Goal: Information Seeking & Learning: Learn about a topic

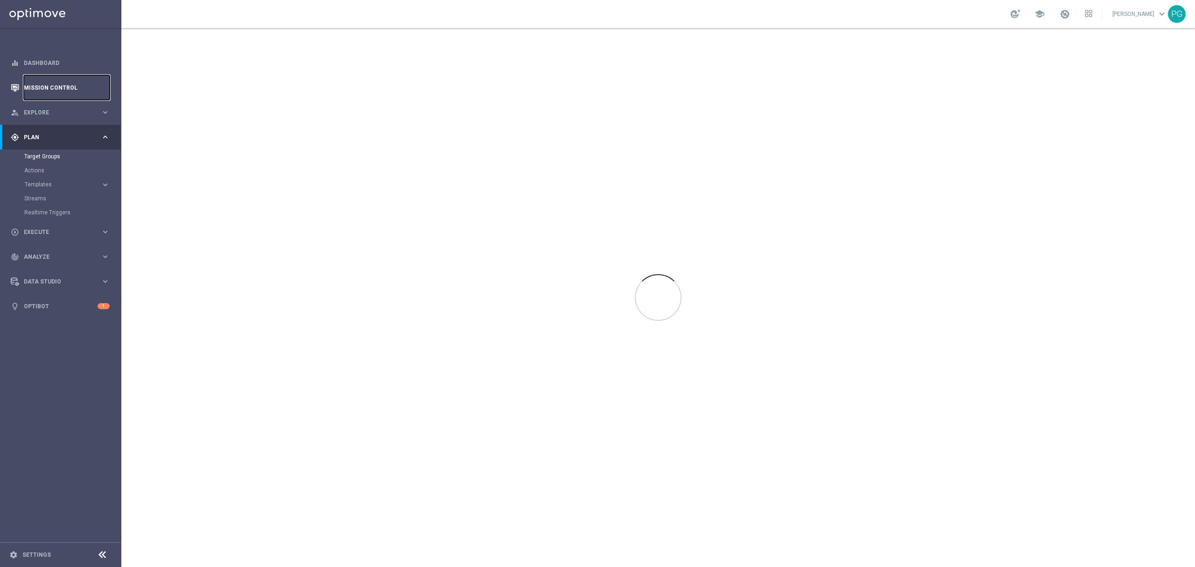
click at [32, 96] on link "Mission Control" at bounding box center [67, 87] width 86 height 25
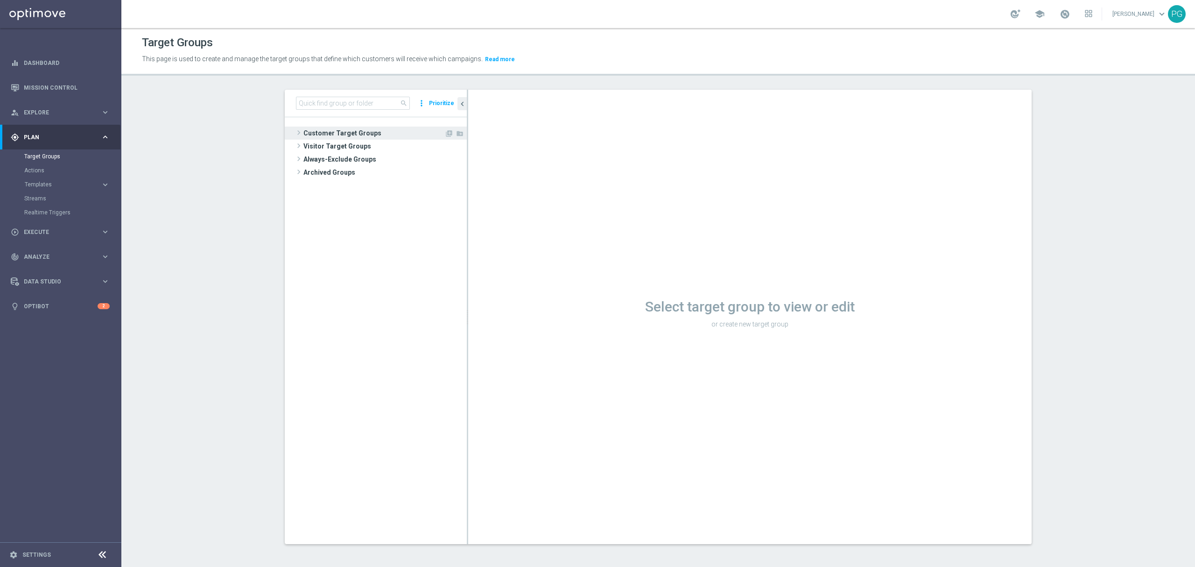
click at [346, 131] on span "Customer Target Groups" at bounding box center [373, 132] width 141 height 13
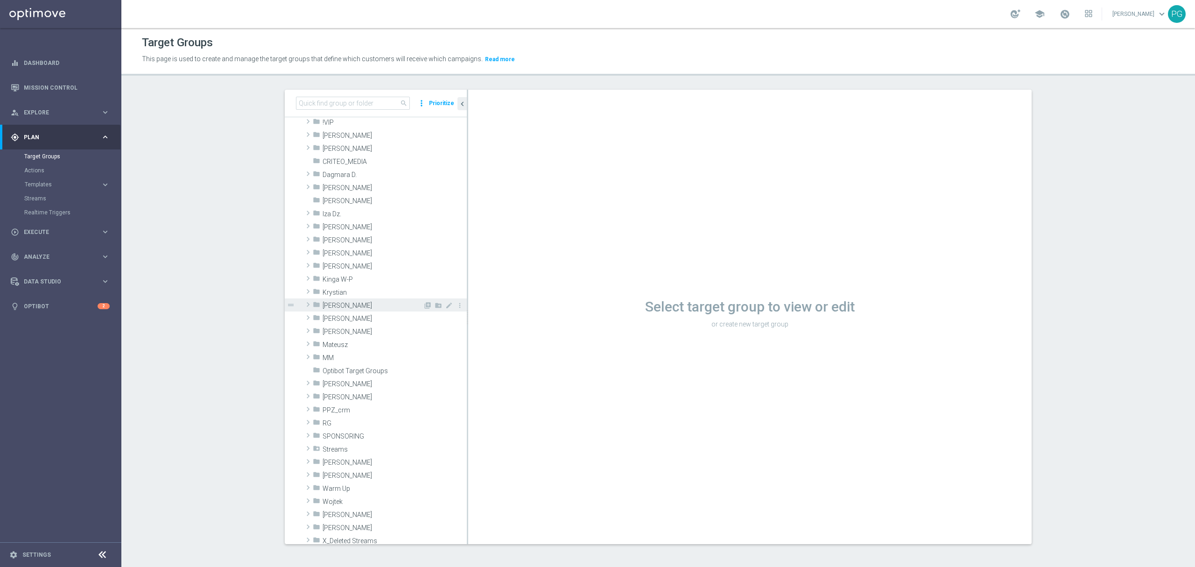
scroll to position [196, 0]
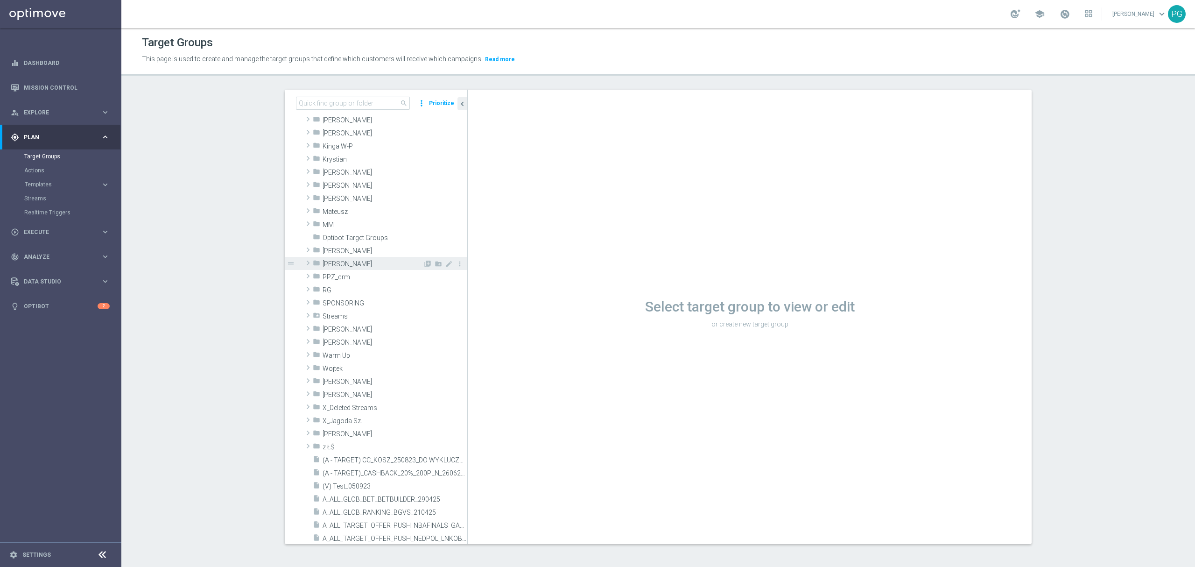
click at [343, 264] on span "[PERSON_NAME]" at bounding box center [372, 264] width 100 height 8
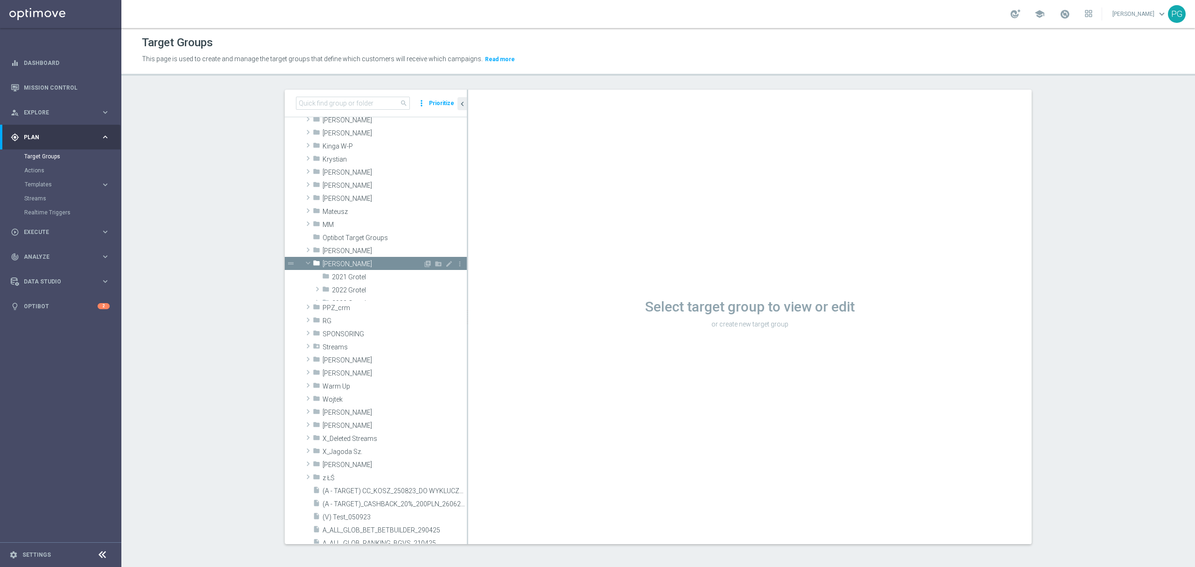
click at [343, 264] on span "[PERSON_NAME]" at bounding box center [372, 264] width 100 height 8
click at [369, 326] on span "2025 Grotel" at bounding box center [377, 329] width 91 height 8
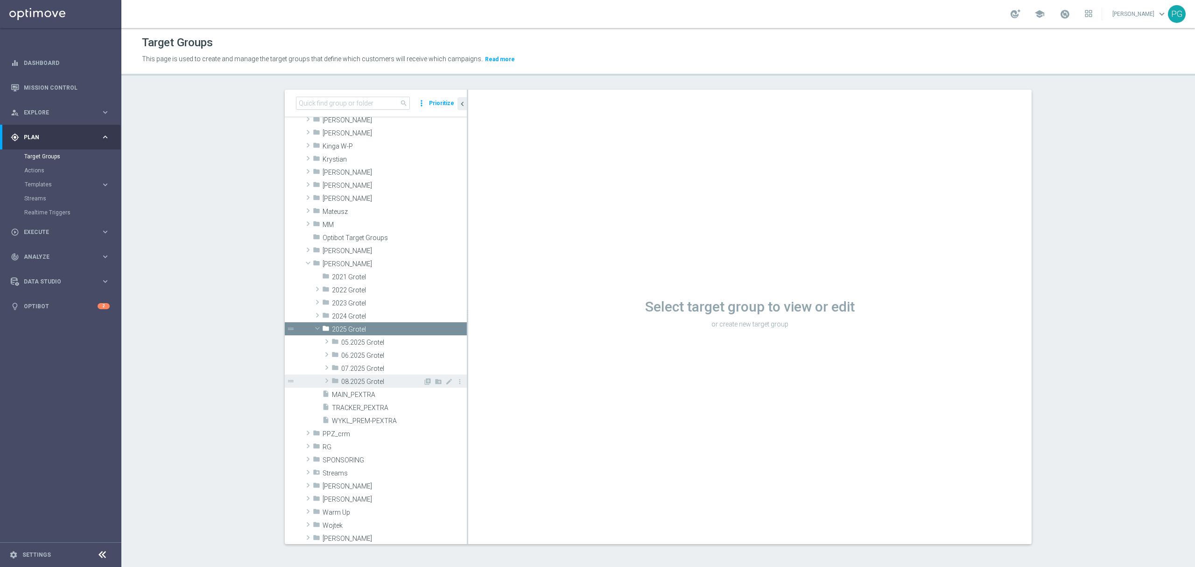
click at [372, 379] on span "08.2025 Grotel" at bounding box center [382, 382] width 82 height 8
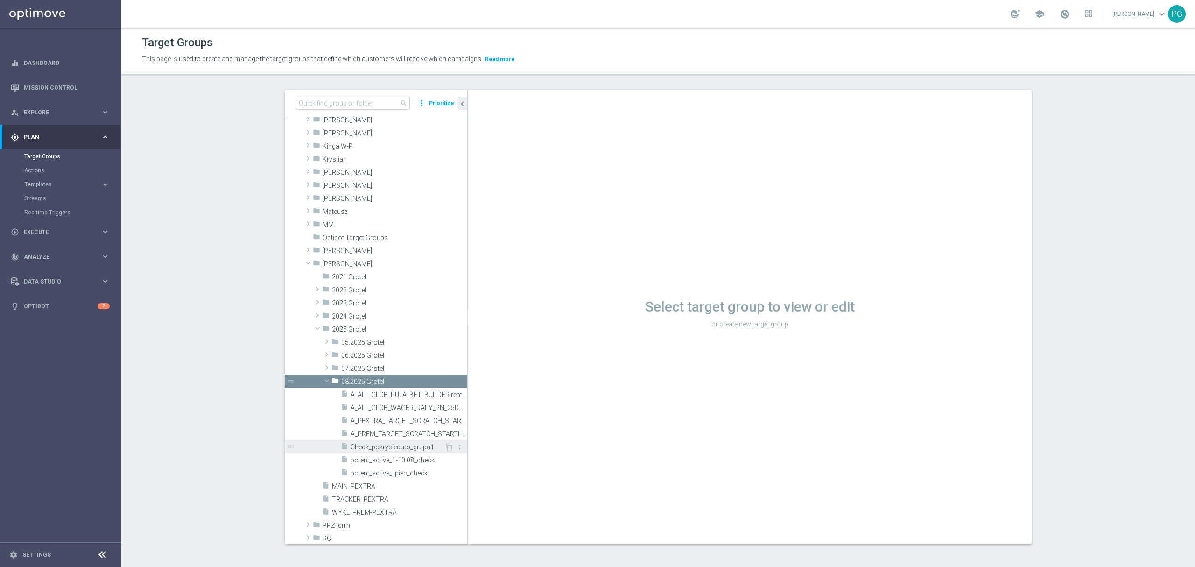
click at [398, 444] on span "Check_pokrycieauto_grupa1" at bounding box center [397, 447] width 94 height 8
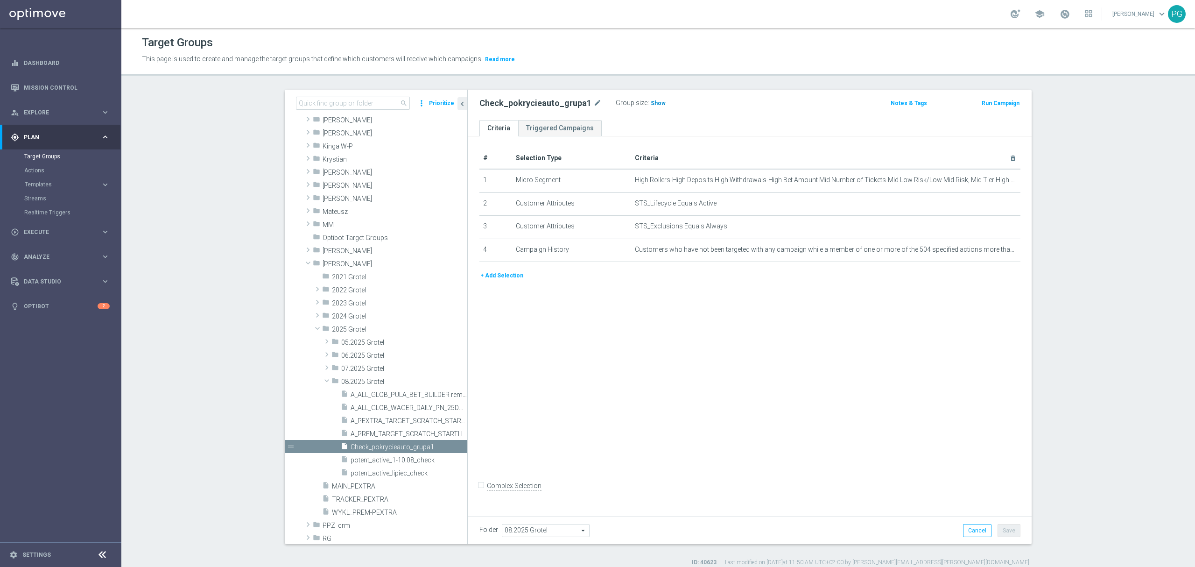
click at [650, 103] on span "Show" at bounding box center [657, 103] width 15 height 7
click at [651, 105] on span "6,020" at bounding box center [659, 104] width 16 height 9
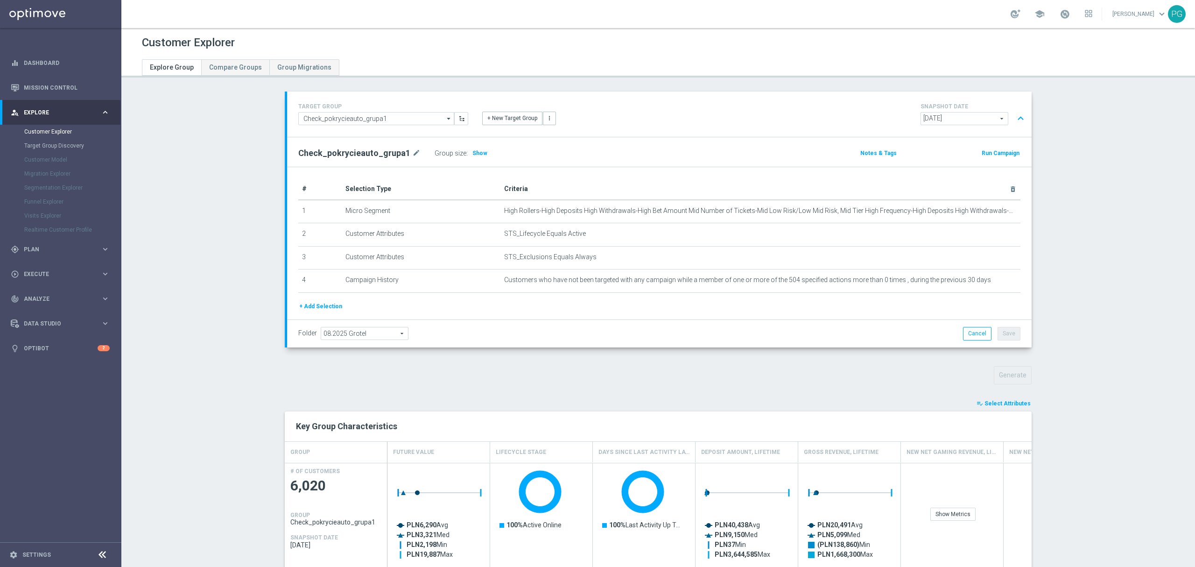
click at [313, 154] on h2 "Check_pokrycieauto_grupa1" at bounding box center [354, 152] width 112 height 11
copy div "Check_pokrycieauto_grupa1"
click at [313, 154] on h2 "Check_pokrycieauto_grupa1" at bounding box center [354, 152] width 112 height 11
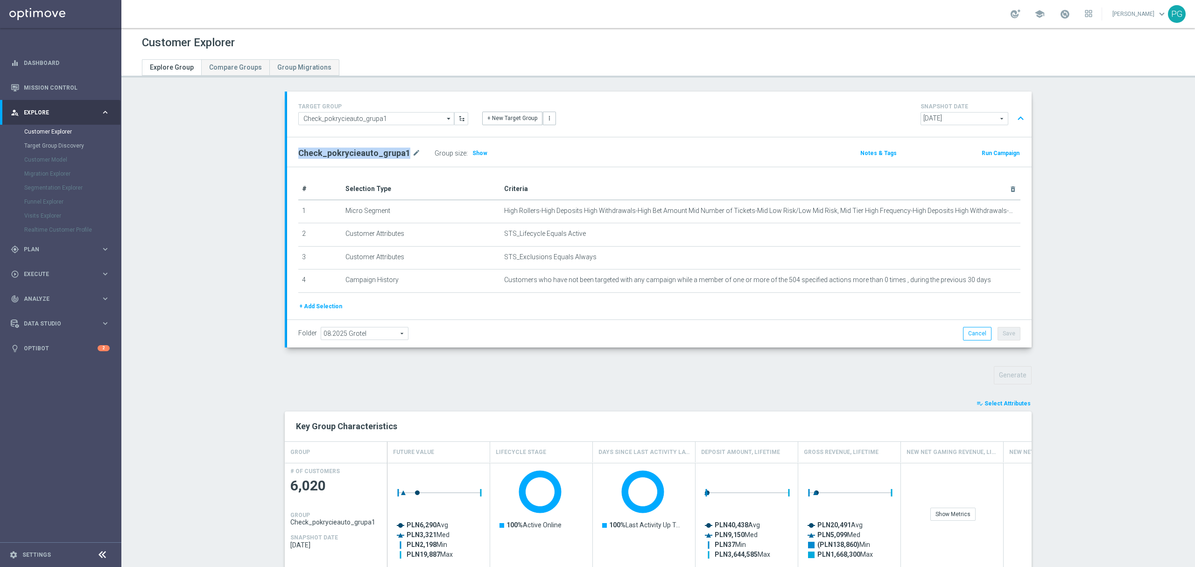
click at [313, 154] on h2 "Check_pokrycieauto_grupa1" at bounding box center [354, 152] width 112 height 11
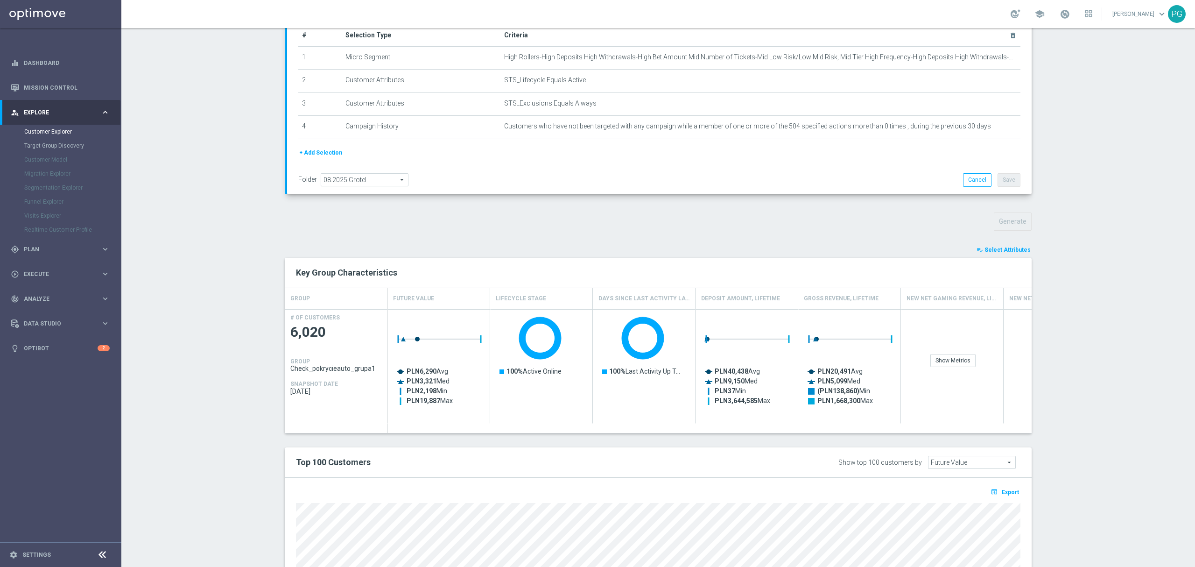
scroll to position [154, 0]
click at [1008, 249] on span "Select Attributes" at bounding box center [1007, 249] width 46 height 7
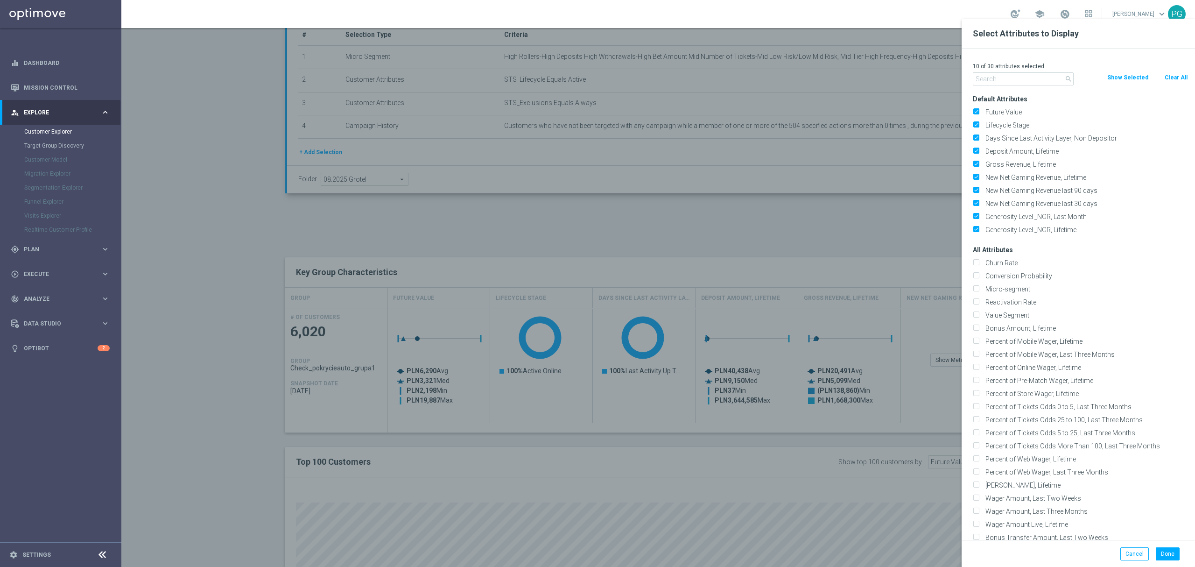
click at [1176, 75] on button "Clear All" at bounding box center [1175, 77] width 25 height 10
checkbox input "false"
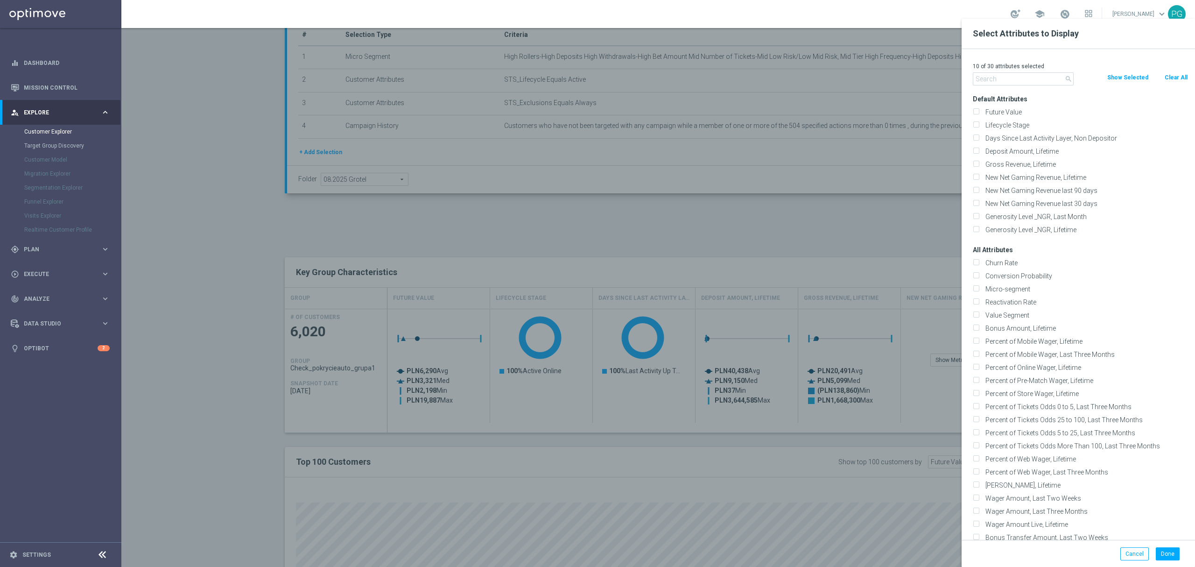
checkbox input "false"
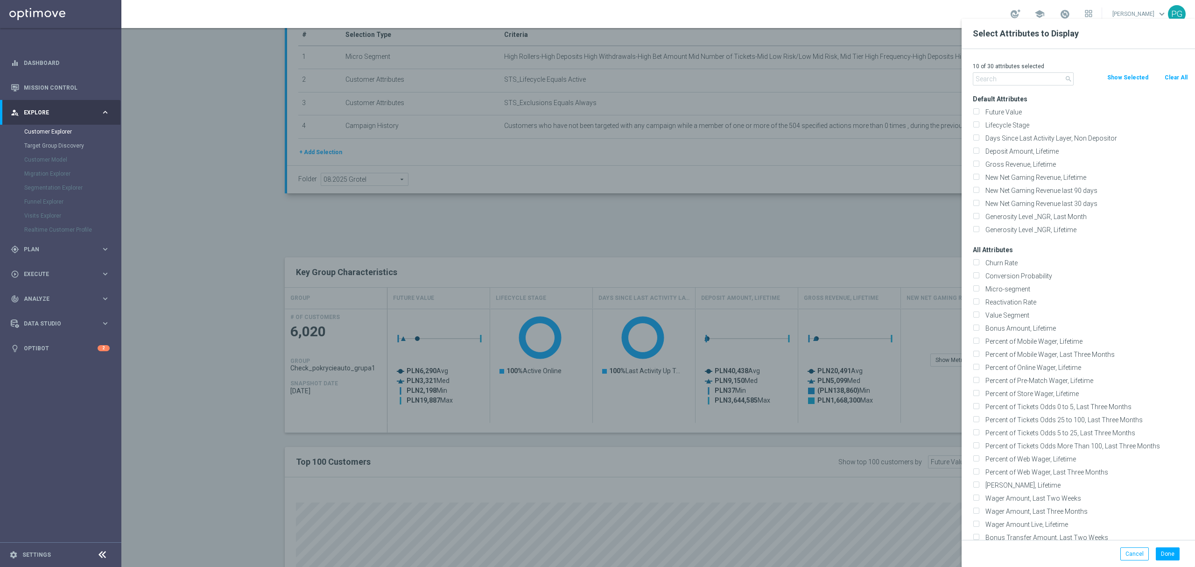
checkbox input "false"
click at [993, 76] on input "text" at bounding box center [1022, 78] width 101 height 13
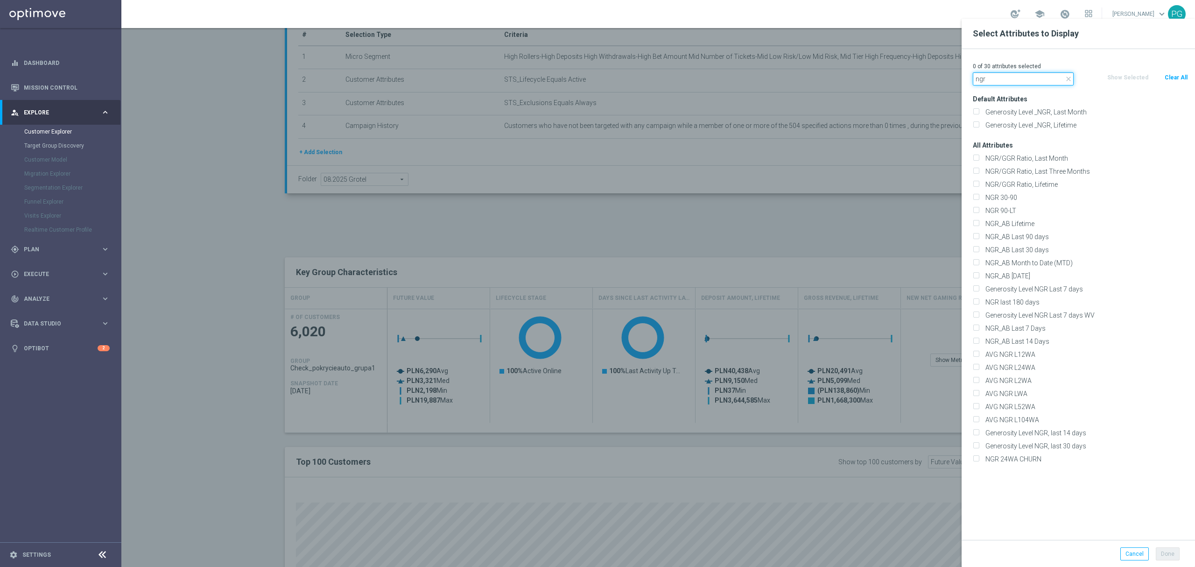
type input "ngr"
click at [1018, 115] on label "Generosity Level _NGR, Last Month" at bounding box center [1085, 112] width 206 height 8
click at [979, 115] on input "Generosity Level _NGR, Last Month" at bounding box center [975, 113] width 6 height 6
checkbox input "true"
click at [1057, 249] on label "NGR_AB Last 30 days" at bounding box center [1085, 249] width 206 height 8
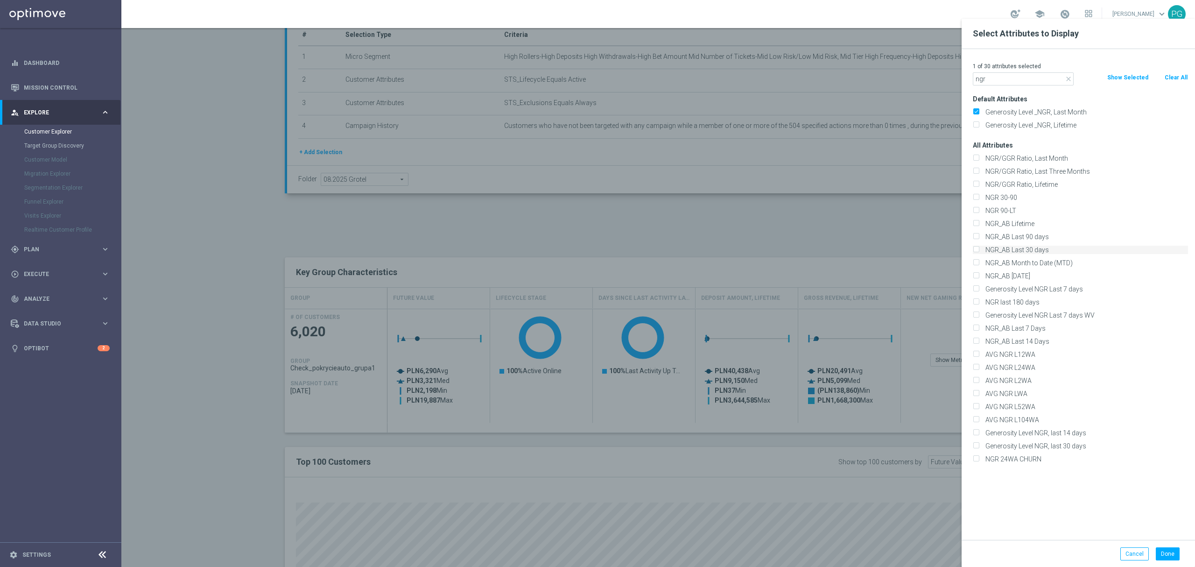
click at [979, 249] on input "NGR_AB Last 30 days" at bounding box center [975, 251] width 6 height 6
checkbox input "true"
click at [1050, 234] on label "NGR_AB Last 90 days" at bounding box center [1085, 236] width 206 height 8
click at [979, 235] on input "NGR_AB Last 90 days" at bounding box center [975, 238] width 6 height 6
checkbox input "true"
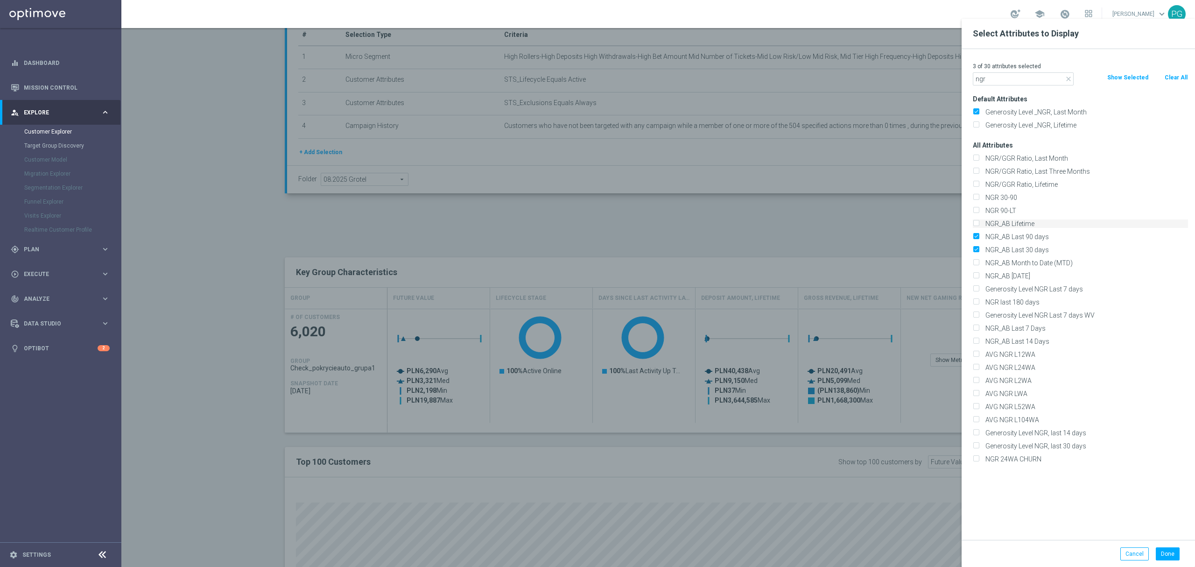
click at [1049, 222] on label "NGR_AB Lifetime" at bounding box center [1085, 223] width 206 height 8
click at [979, 222] on input "NGR_AB Lifetime" at bounding box center [975, 225] width 6 height 6
checkbox input "true"
click at [1015, 69] on p "4 of 30 attributes selected" at bounding box center [1079, 66] width 215 height 7
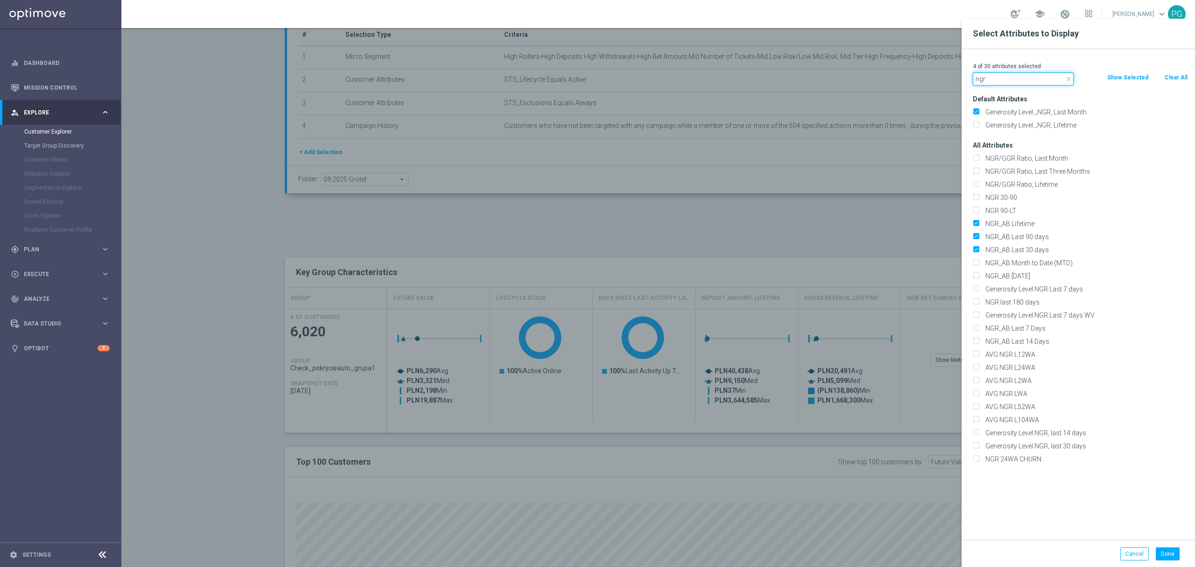
click at [1008, 77] on input "ngr" at bounding box center [1022, 78] width 101 height 13
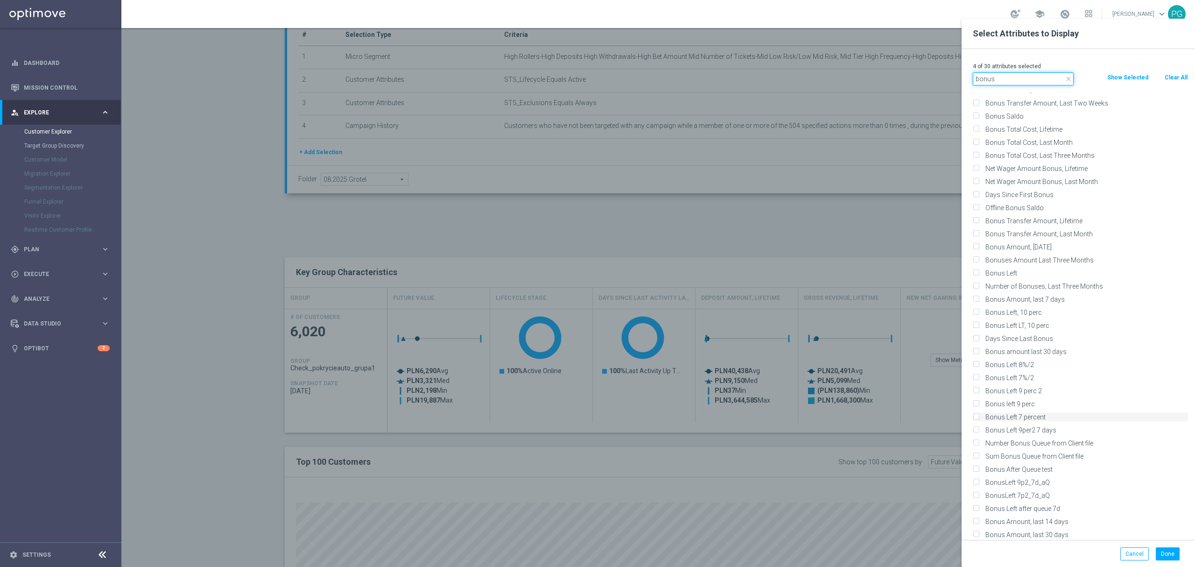
scroll to position [43, 0]
type input "bonus"
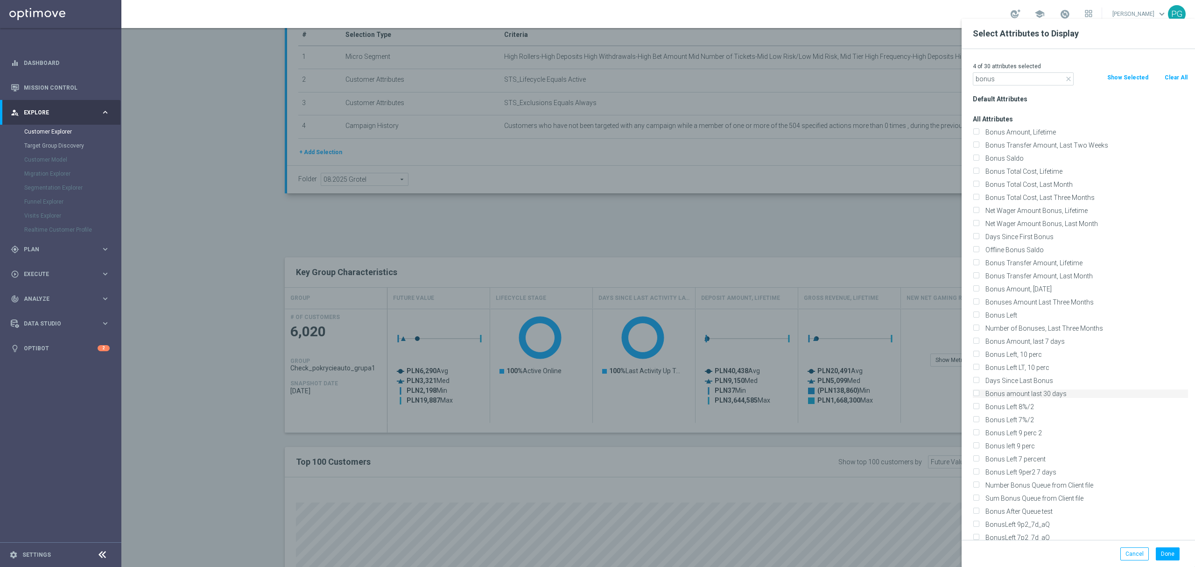
click at [1020, 393] on label "Bonus amount last 30 days" at bounding box center [1085, 393] width 206 height 8
click at [979, 393] on input "Bonus amount last 30 days" at bounding box center [975, 395] width 6 height 6
checkbox input "true"
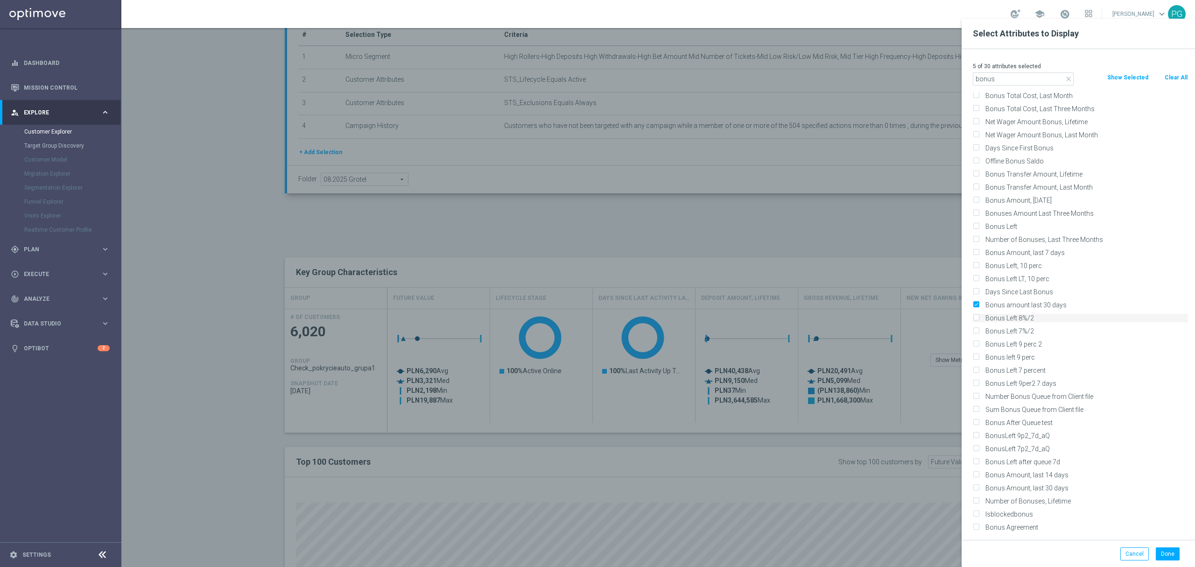
scroll to position [89, 0]
click at [1010, 288] on label "Days Since Last Bonus" at bounding box center [1085, 291] width 206 height 8
click at [979, 290] on input "Days Since Last Bonus" at bounding box center [975, 293] width 6 height 6
checkbox input "true"
click at [1010, 81] on input "bonus" at bounding box center [1022, 78] width 101 height 13
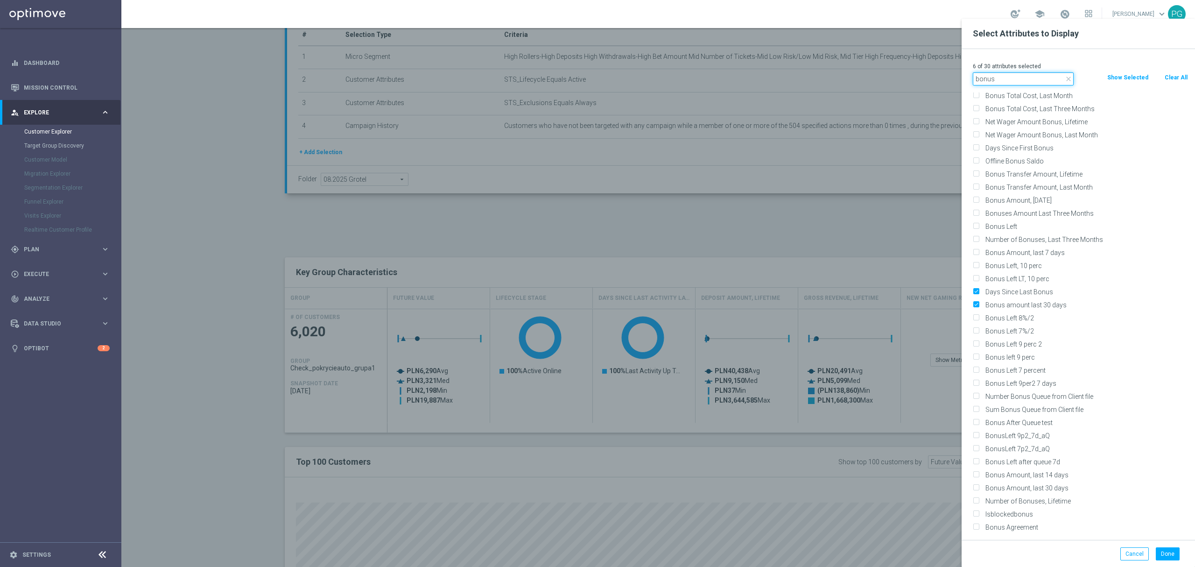
click at [1010, 81] on input "bonus" at bounding box center [1022, 78] width 101 height 13
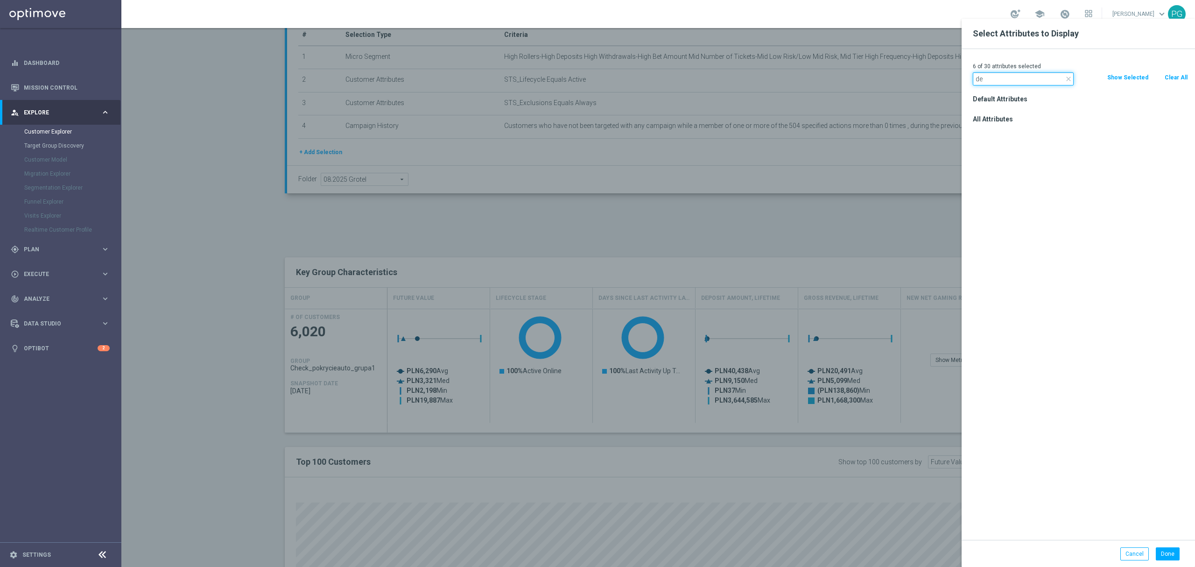
scroll to position [0, 0]
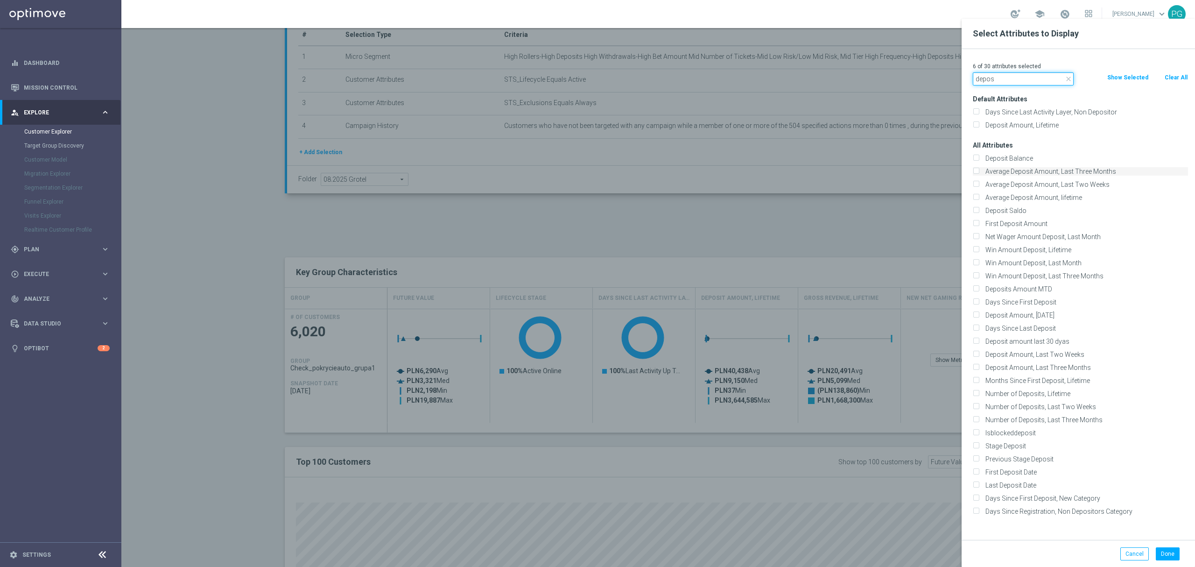
type input "depos"
click at [1000, 174] on label "Average Deposit Amount, Last Three Months" at bounding box center [1085, 171] width 206 height 8
click at [979, 174] on input "Average Deposit Amount, Last Three Months" at bounding box center [975, 172] width 6 height 6
checkbox input "true"
click at [1010, 185] on label "Average Deposit Amount, Last Two Weeks" at bounding box center [1085, 184] width 206 height 8
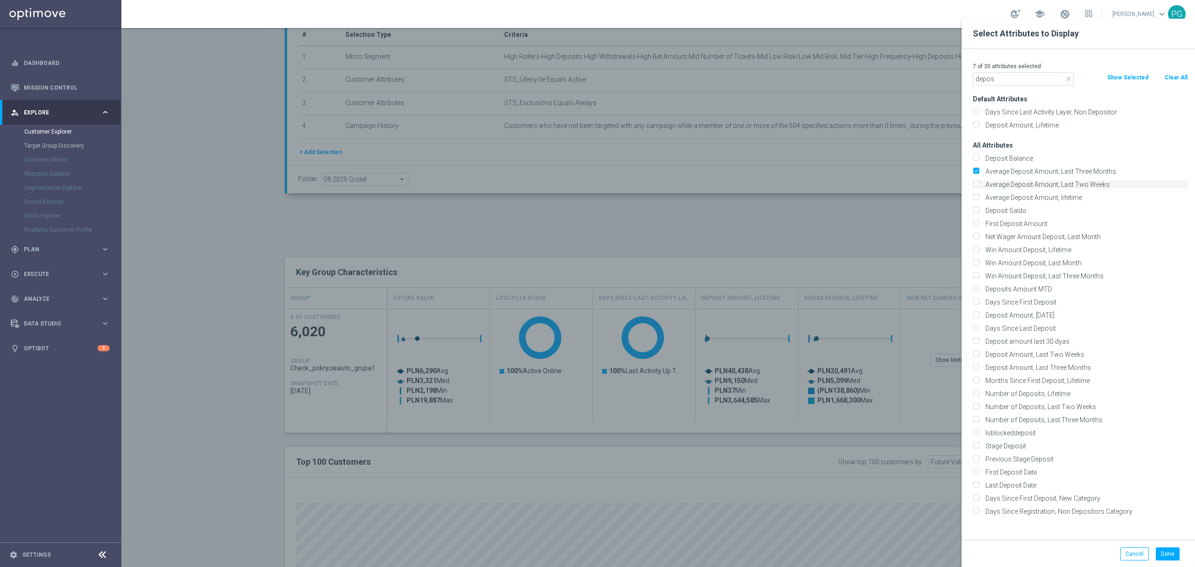
click at [979, 185] on input "Average Deposit Amount, Last Two Weeks" at bounding box center [975, 185] width 6 height 6
checkbox input "true"
drag, startPoint x: 1003, startPoint y: 78, endPoint x: 945, endPoint y: 92, distance: 59.1
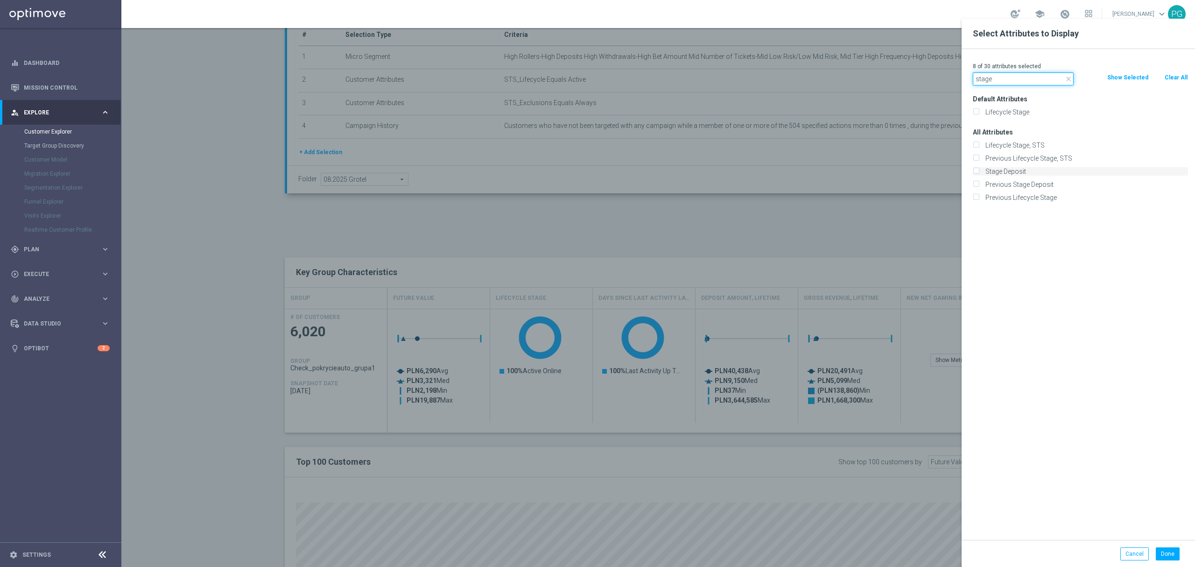
type input "stage"
click at [1031, 174] on label "Stage Deposit" at bounding box center [1085, 171] width 206 height 8
click at [979, 174] on input "Stage Deposit" at bounding box center [975, 172] width 6 height 6
checkbox input "true"
click at [1165, 552] on button "Done" at bounding box center [1167, 553] width 24 height 13
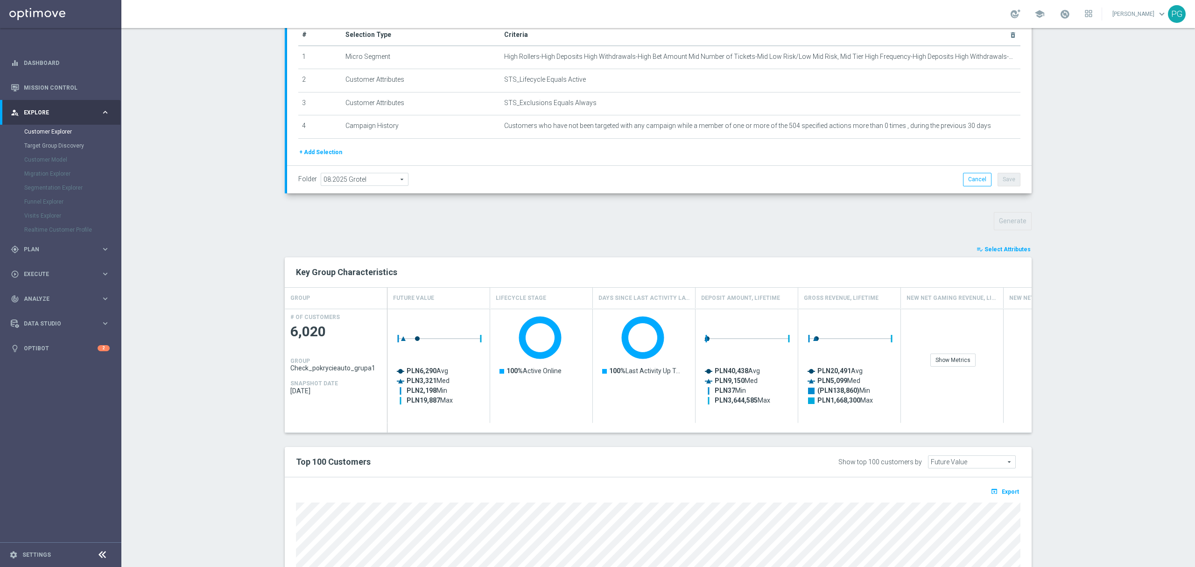
type input "Search"
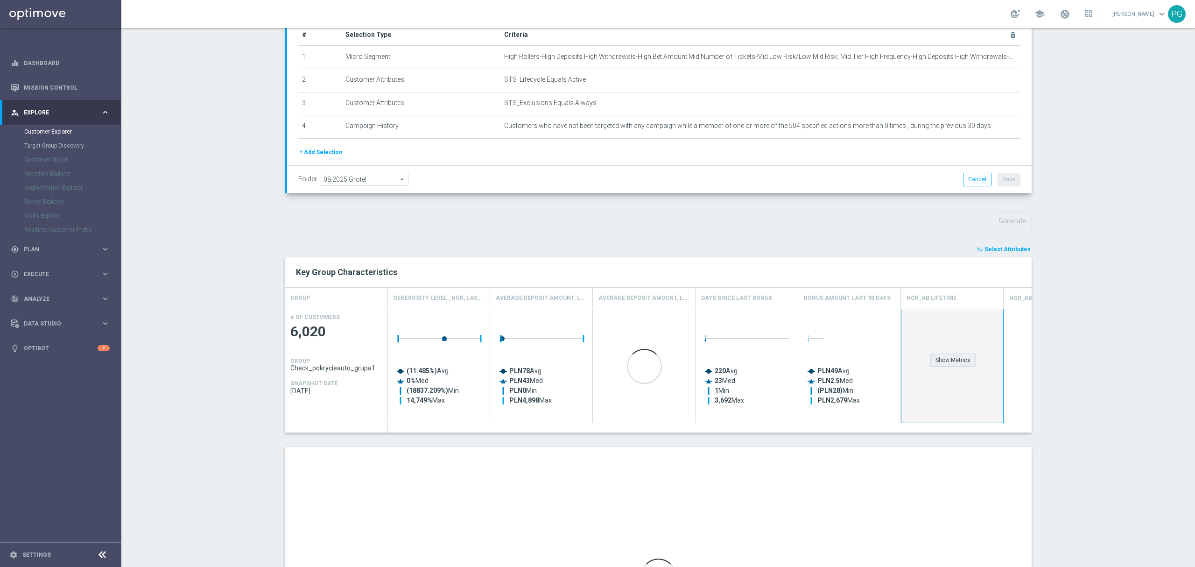
click at [941, 356] on div "Show Metrics" at bounding box center [952, 359] width 45 height 13
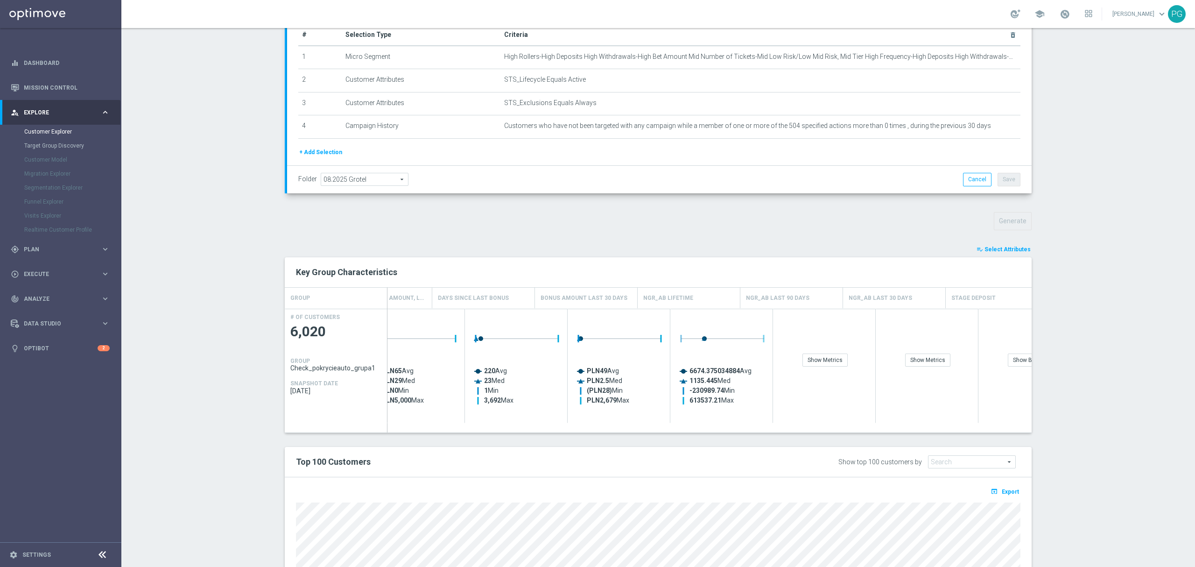
scroll to position [0, 280]
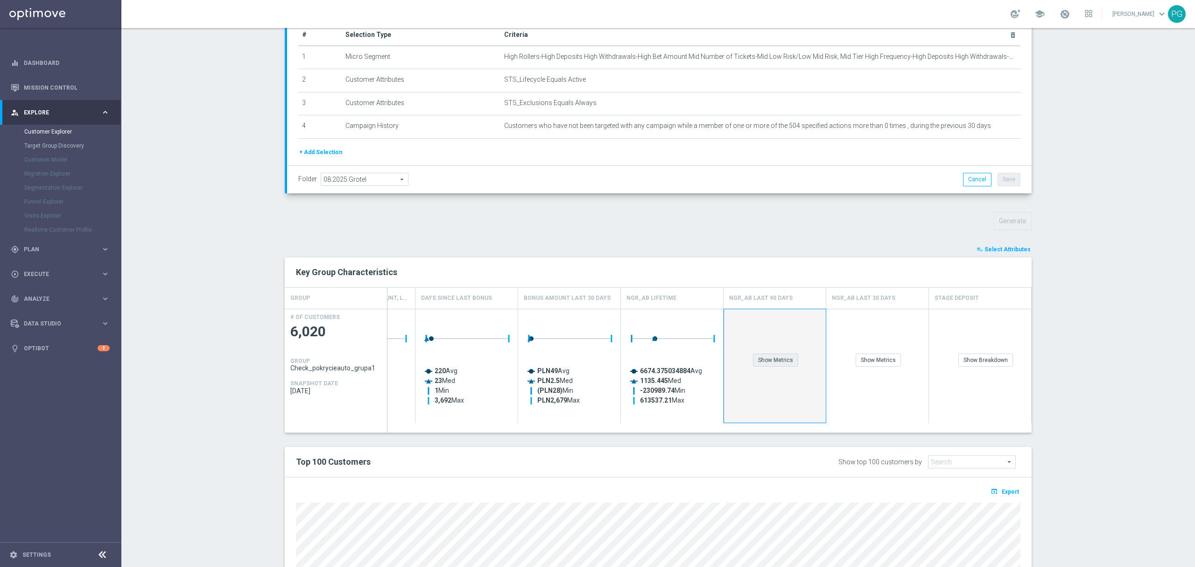
click at [769, 363] on div "Show Metrics" at bounding box center [775, 359] width 45 height 13
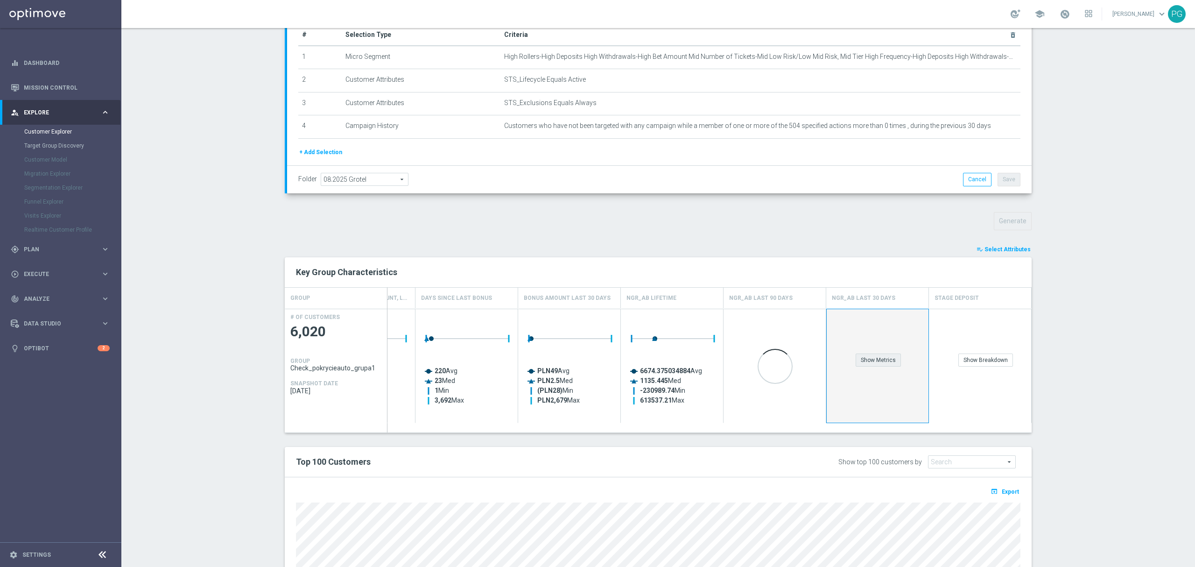
click at [884, 364] on div "Show Metrics" at bounding box center [877, 359] width 45 height 13
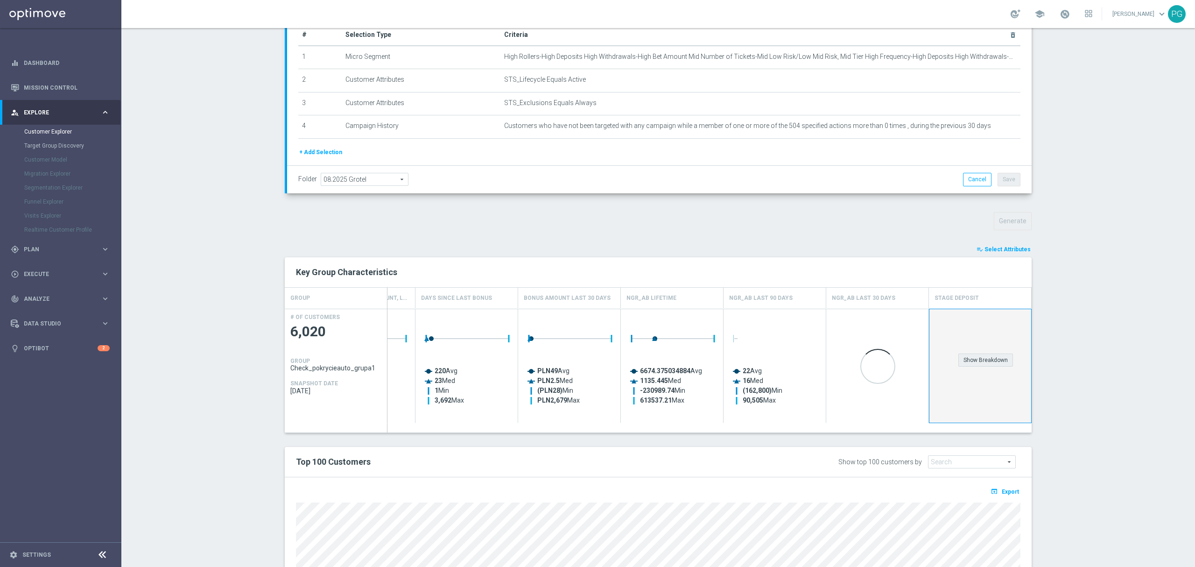
click at [965, 356] on div "Show Breakdown" at bounding box center [985, 359] width 55 height 13
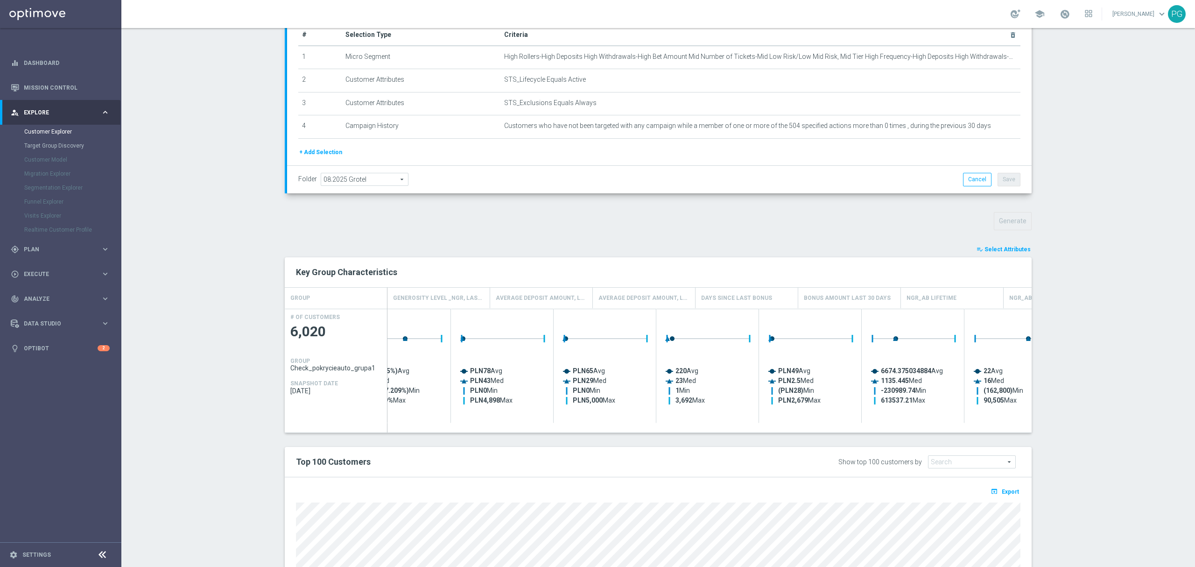
scroll to position [0, 0]
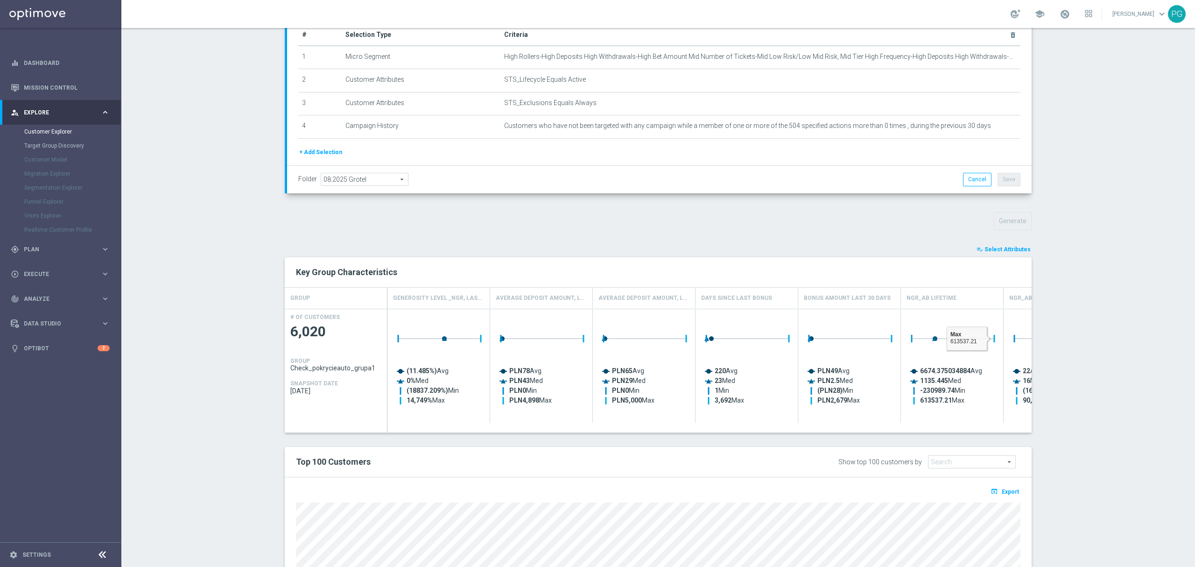
click at [1060, 316] on section "TARGET GROUP Check_pokrycieauto_grupa1 Check_pokrycieauto_grupa1 arrow_drop_dow…" at bounding box center [657, 327] width 1073 height 781
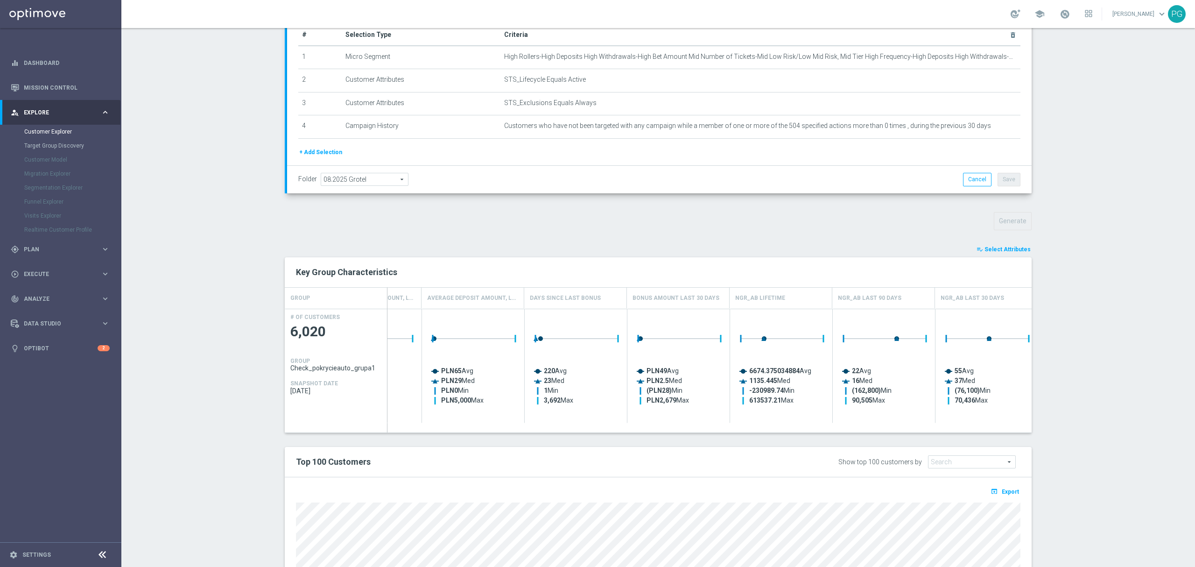
click at [1021, 249] on span "Select Attributes" at bounding box center [1007, 249] width 46 height 7
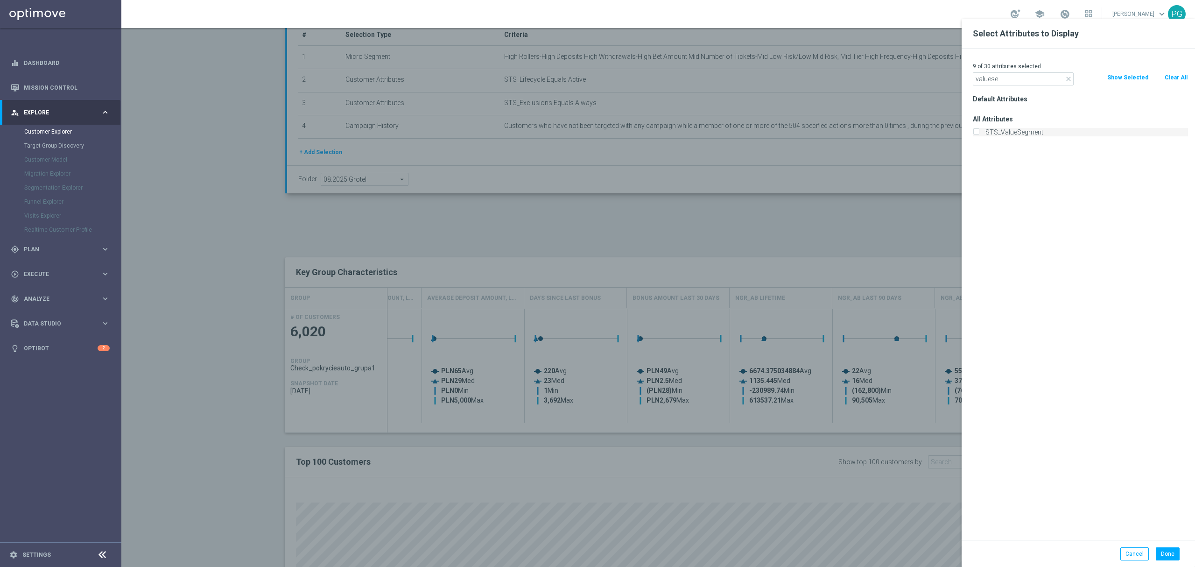
type input "valuese"
click at [1027, 128] on label "STS_ValueSegment" at bounding box center [1085, 132] width 206 height 8
click at [979, 130] on input "STS_ValueSegment" at bounding box center [975, 133] width 6 height 6
checkbox input "true"
click at [1166, 553] on button "Done" at bounding box center [1167, 553] width 24 height 13
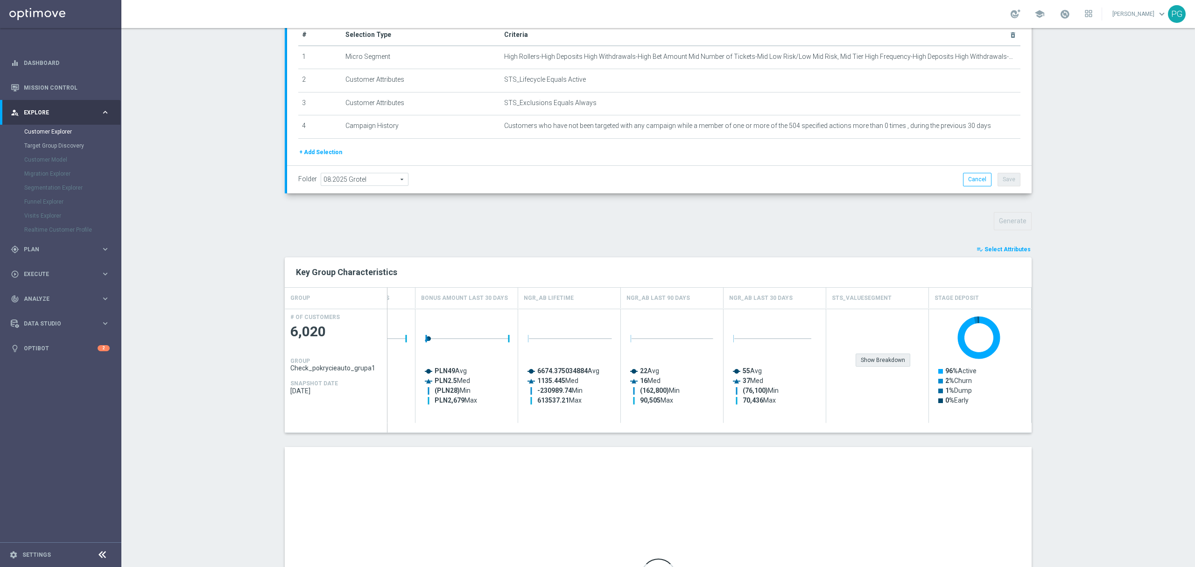
click at [888, 357] on div "Show Breakdown" at bounding box center [882, 359] width 55 height 13
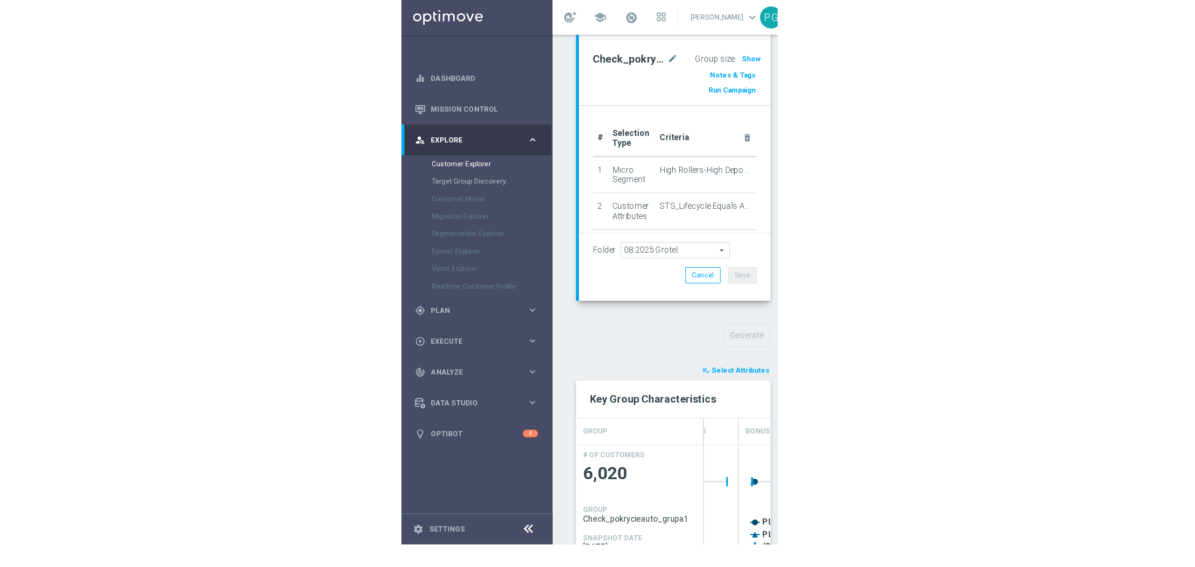
scroll to position [0, 383]
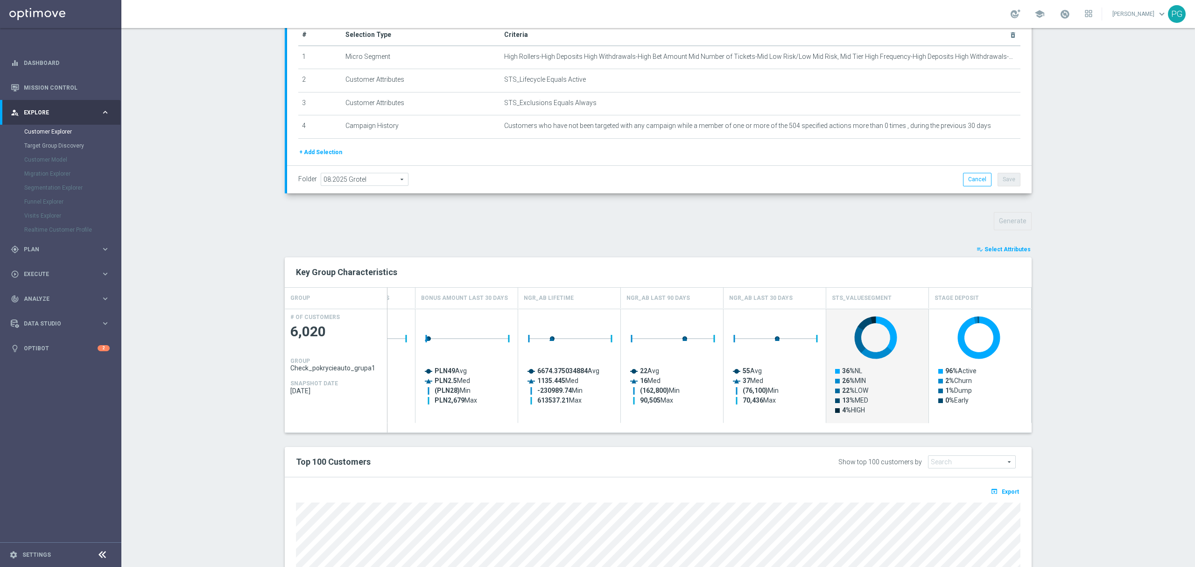
click at [1117, 260] on section "TARGET GROUP Check_pokrycieauto_grupa1 Check_pokrycieauto_grupa1 arrow_drop_dow…" at bounding box center [657, 327] width 1073 height 781
